Goal: Communication & Community: Share content

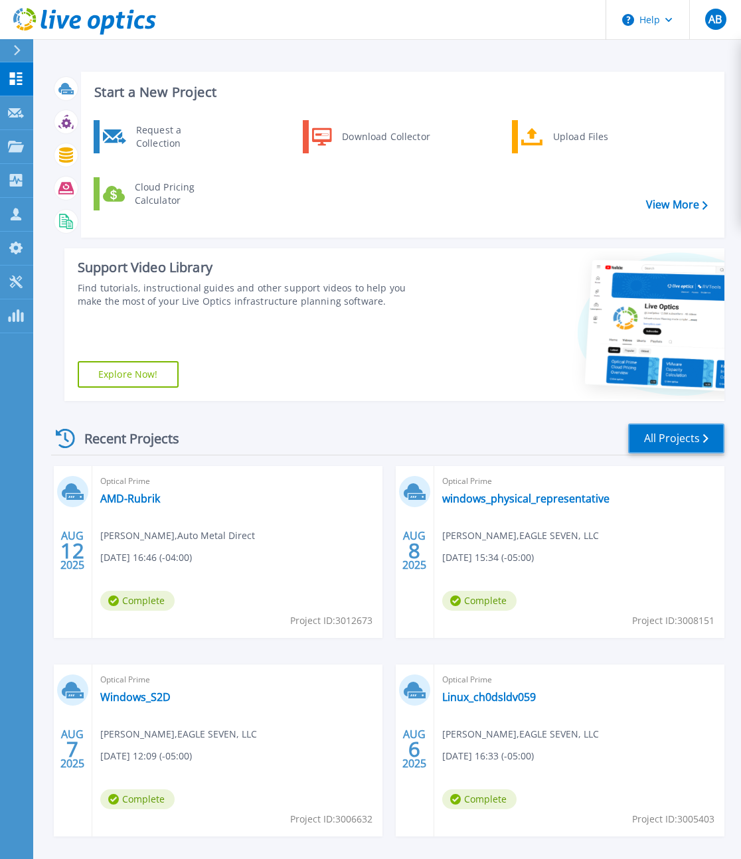
click at [666, 436] on link "All Projects" at bounding box center [676, 439] width 96 height 30
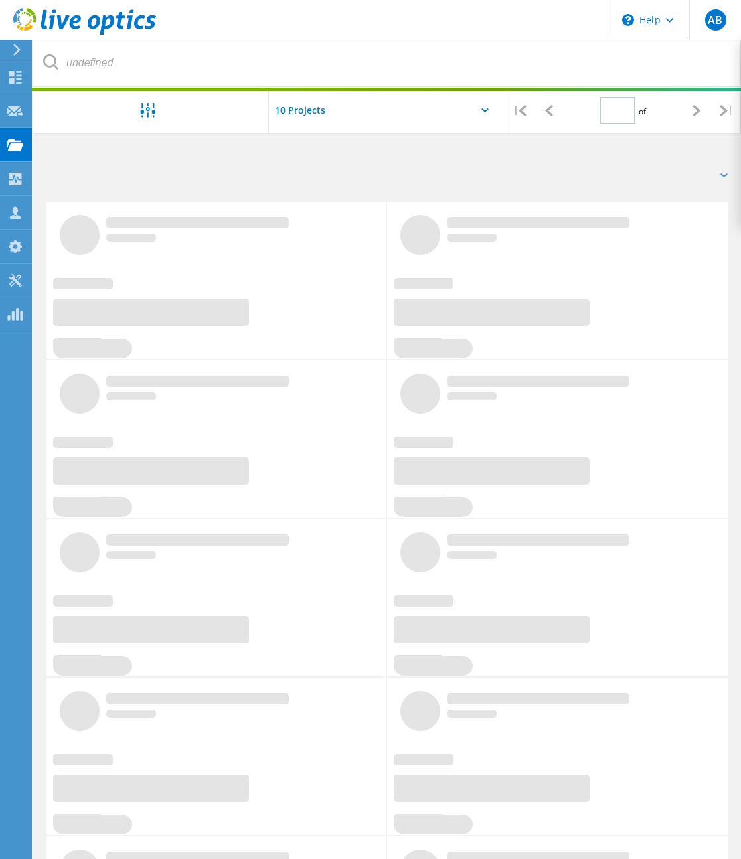
type input "1"
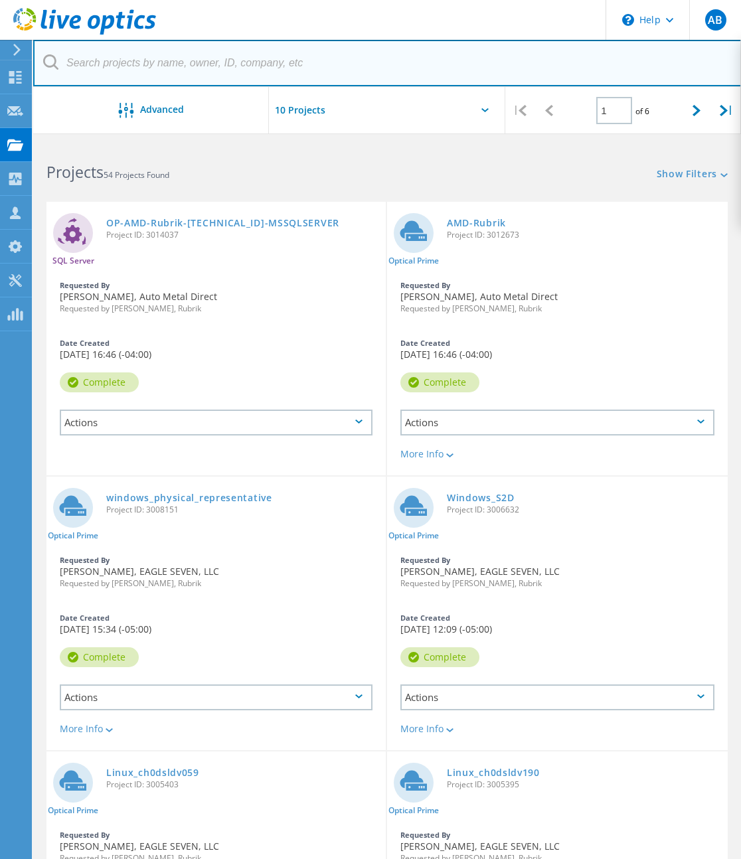
click at [226, 66] on input "text" at bounding box center [387, 63] width 708 height 46
type input "[PERSON_NAME]"
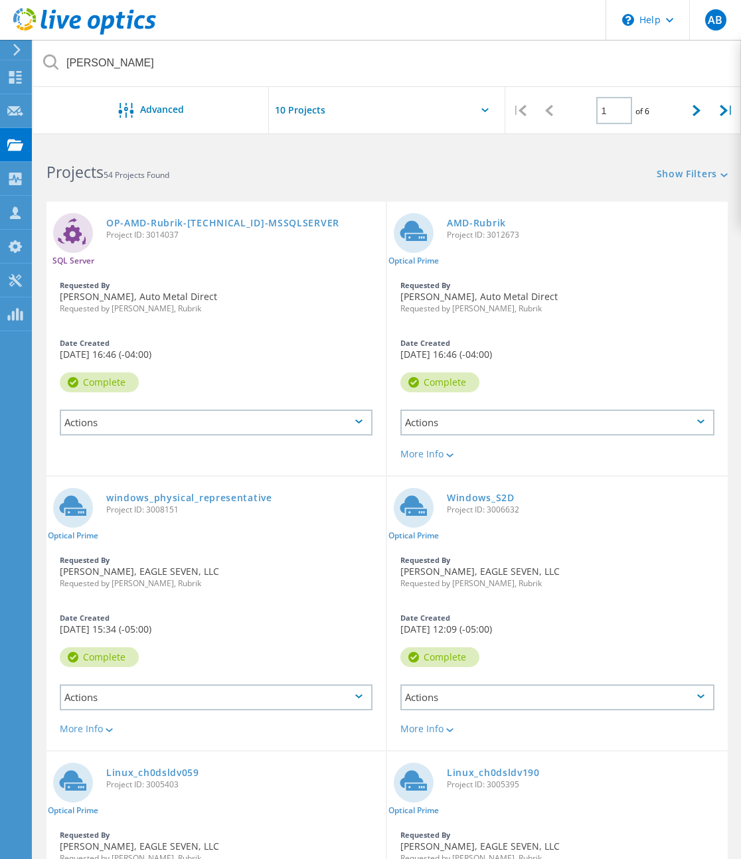
click at [0, 0] on button "Search" at bounding box center [0, 0] width 0 height 0
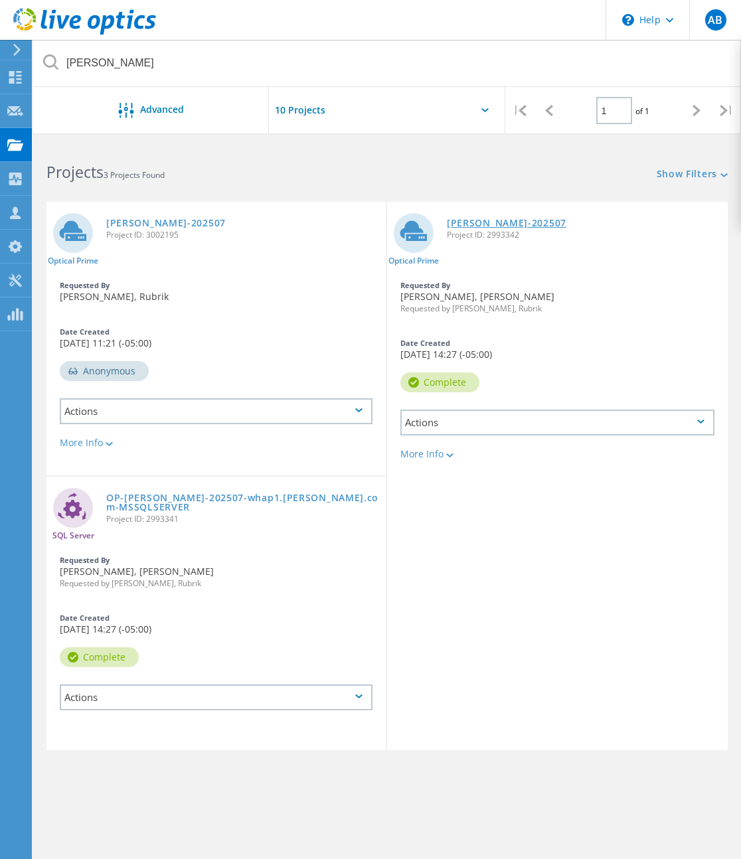
click at [487, 228] on link "[PERSON_NAME]-202507" at bounding box center [507, 222] width 120 height 9
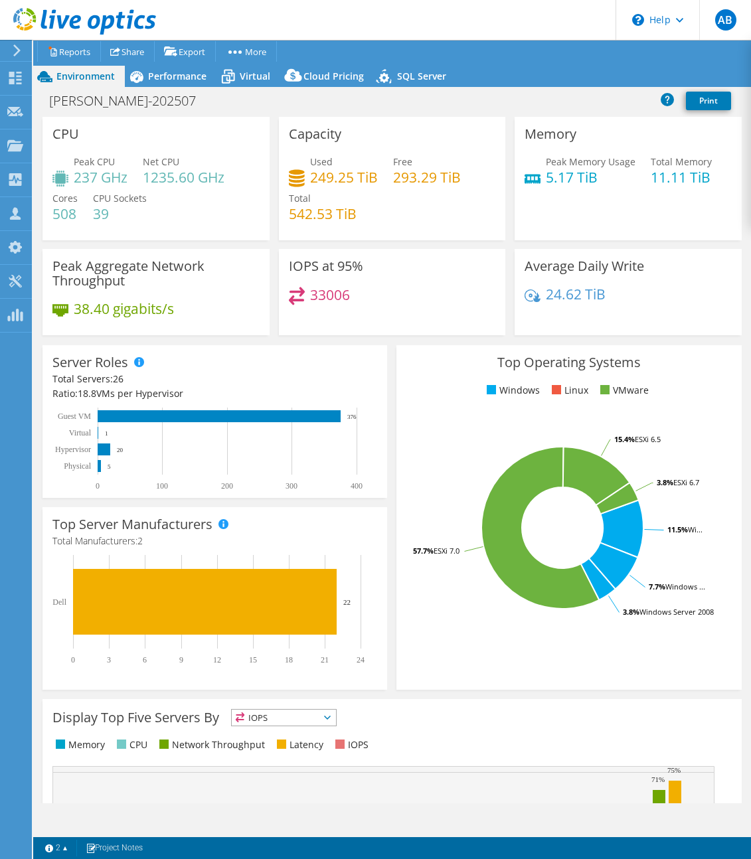
select select "USD"
click at [125, 49] on link "Share" at bounding box center [127, 51] width 54 height 21
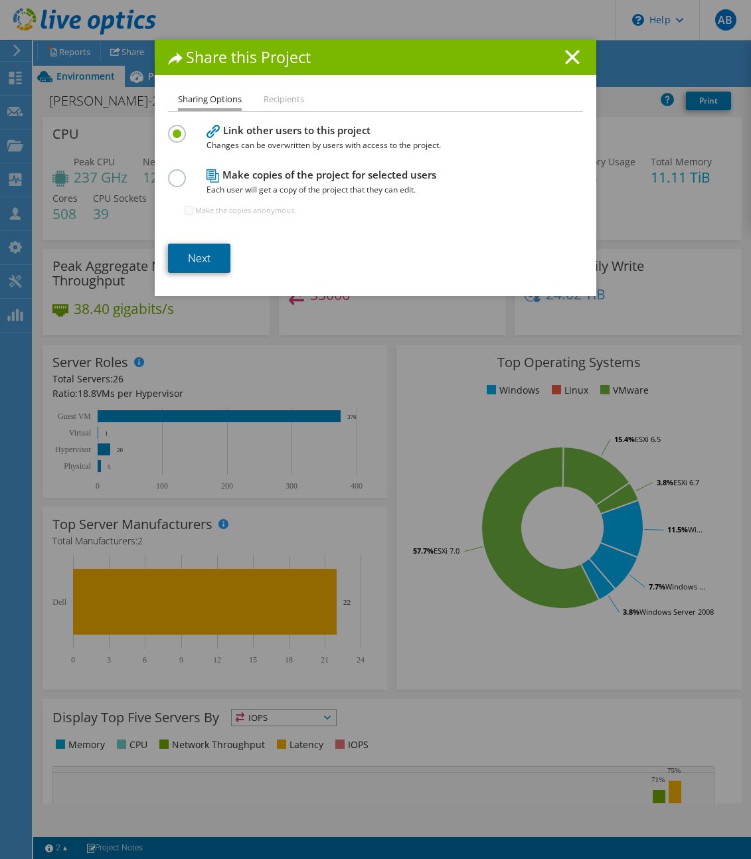
click at [202, 261] on link "Next" at bounding box center [199, 258] width 62 height 29
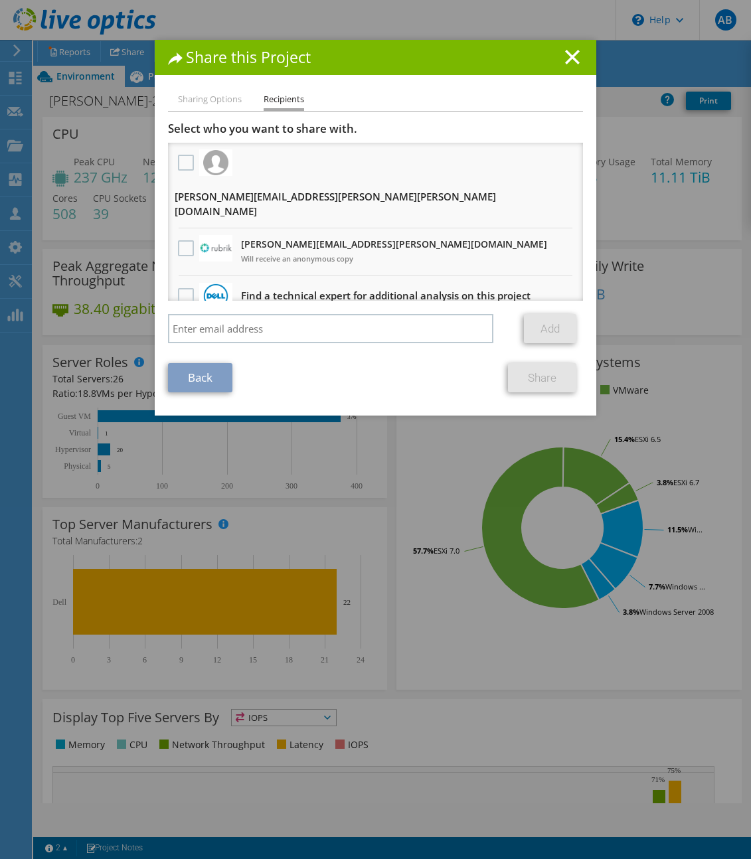
click at [195, 102] on li "Sharing Options" at bounding box center [210, 100] width 64 height 17
click at [574, 61] on icon at bounding box center [572, 57] width 15 height 15
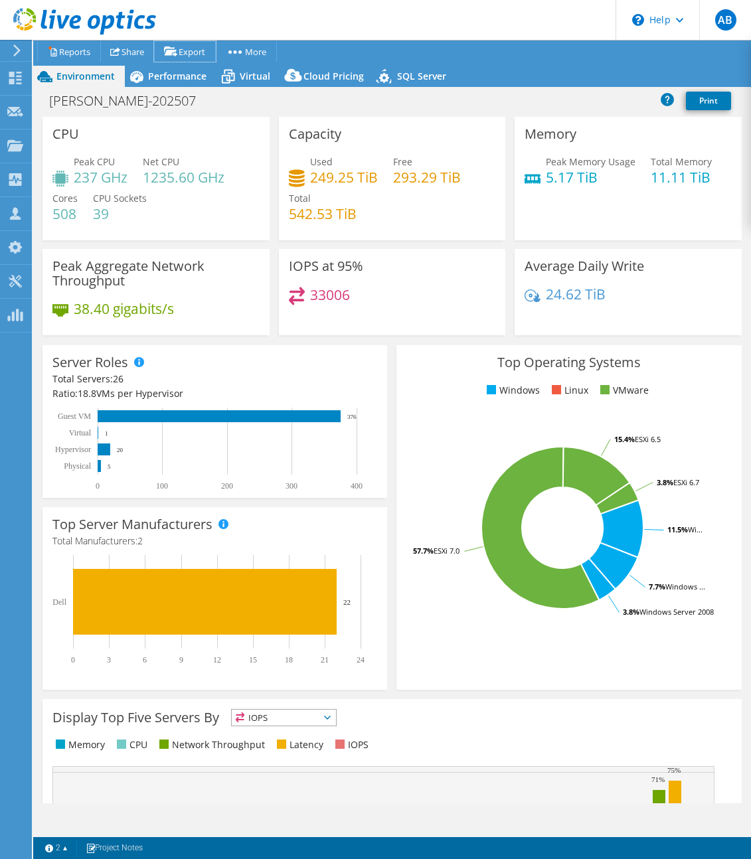
click at [187, 50] on link "Export" at bounding box center [185, 51] width 62 height 21
click at [124, 51] on link "Share" at bounding box center [127, 51] width 54 height 21
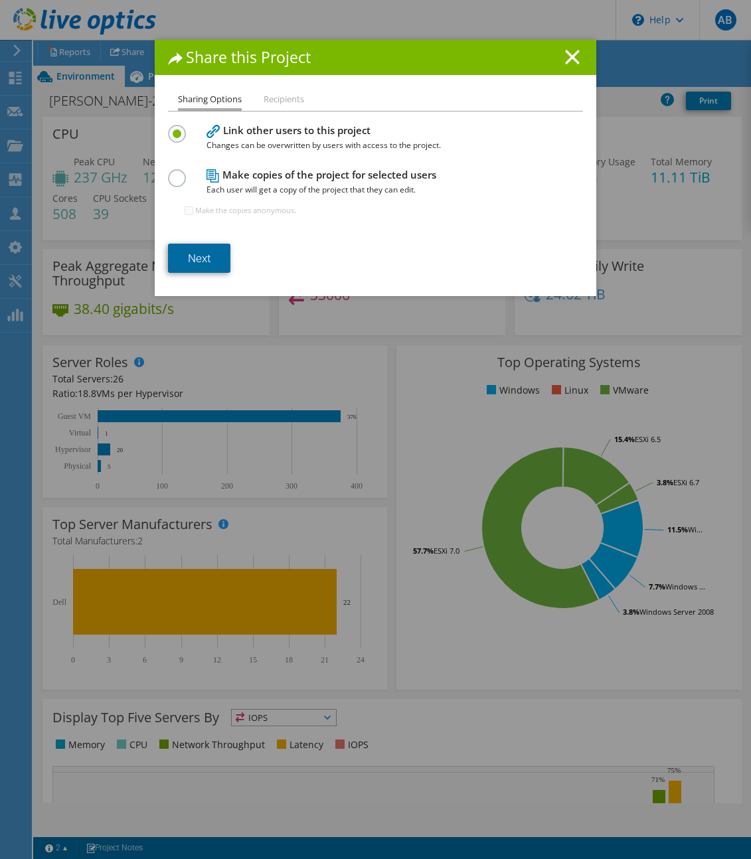
click at [200, 263] on link "Next" at bounding box center [199, 258] width 62 height 29
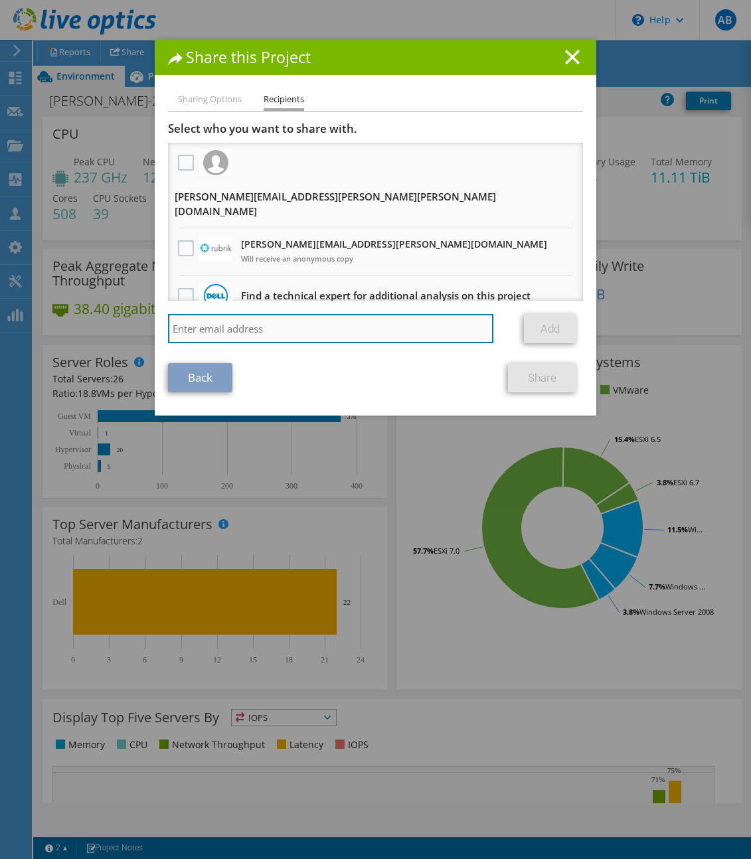
click at [220, 318] on input "search" at bounding box center [330, 328] width 325 height 29
click at [241, 317] on input "zach.bly" at bounding box center [330, 328] width 325 height 29
paste input "Zachary.Bly@rubrik.com"
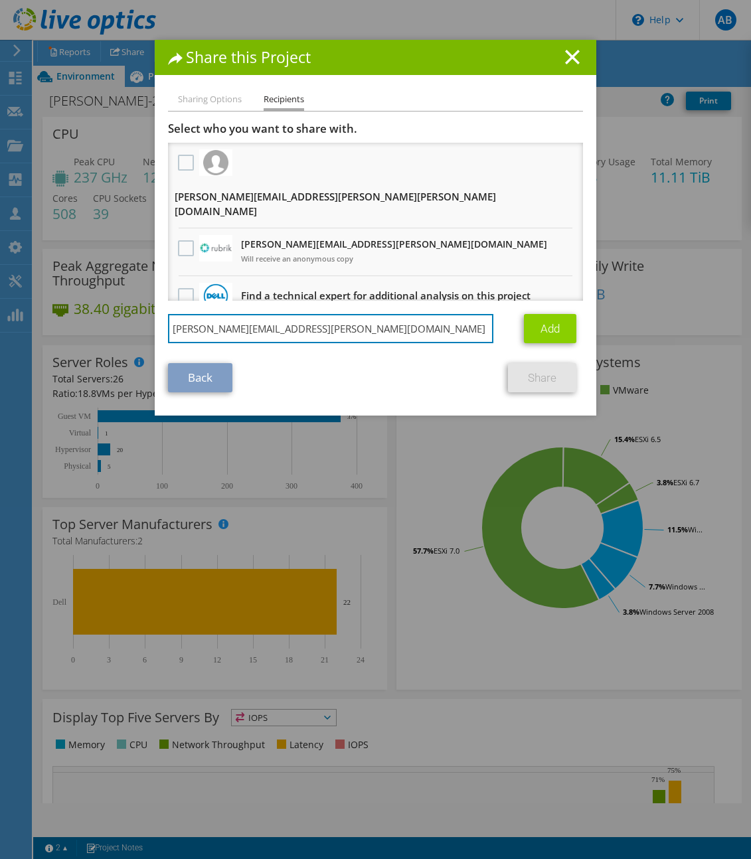
type input "Zachary.Bly@rubrik.com"
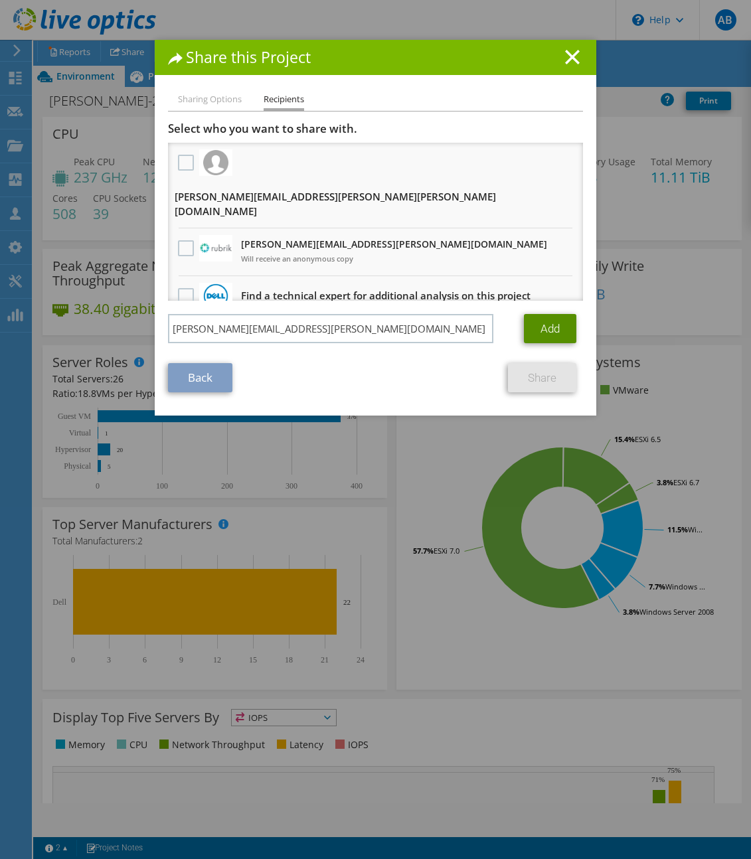
click at [532, 317] on link "Add" at bounding box center [550, 328] width 52 height 29
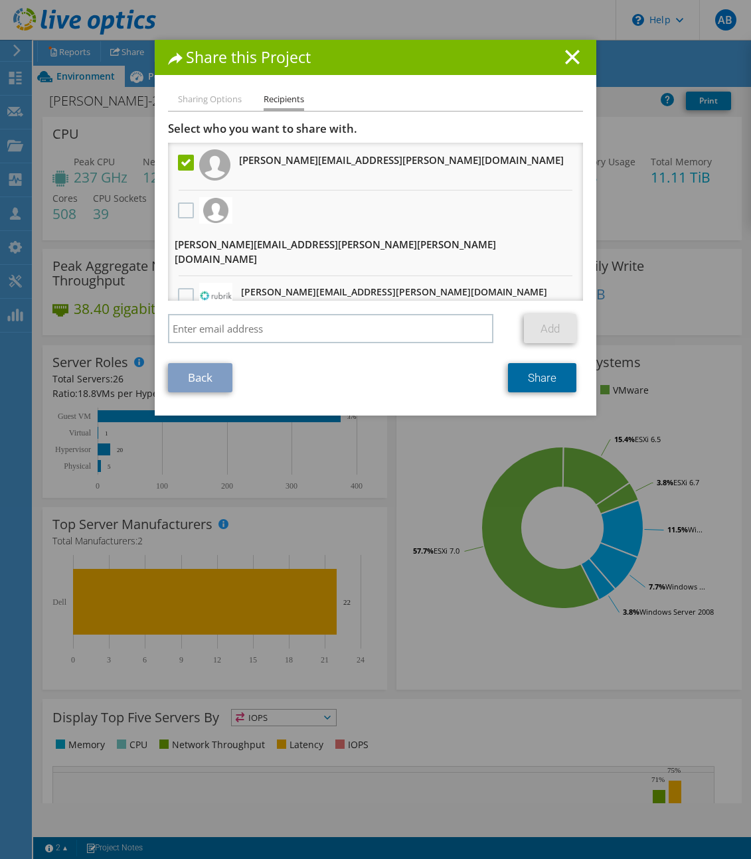
click at [533, 384] on link "Share" at bounding box center [542, 377] width 68 height 29
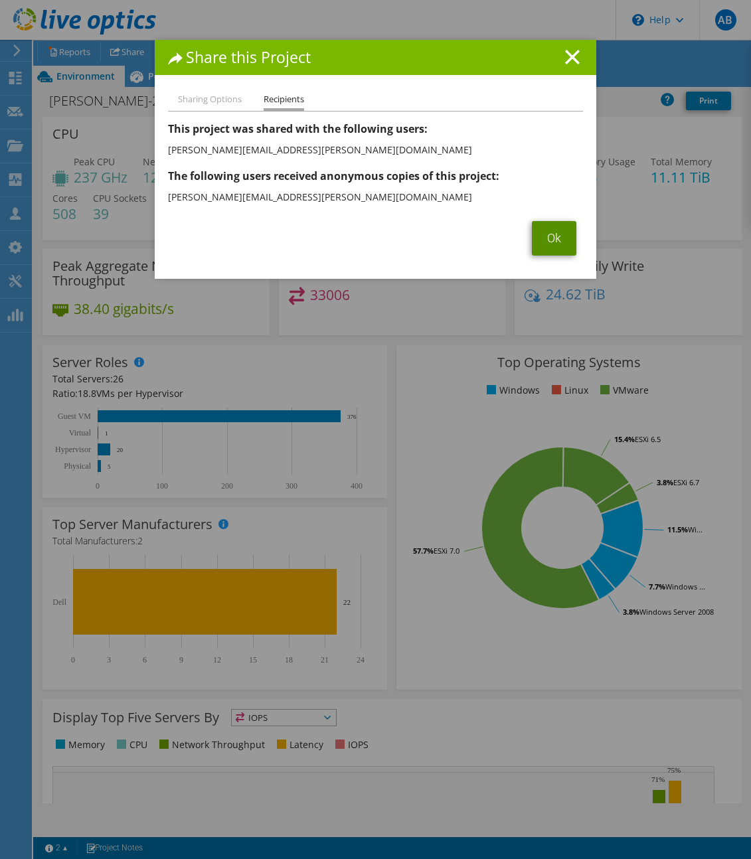
click at [538, 236] on link "Ok" at bounding box center [554, 238] width 44 height 35
